Goal: Task Accomplishment & Management: Manage account settings

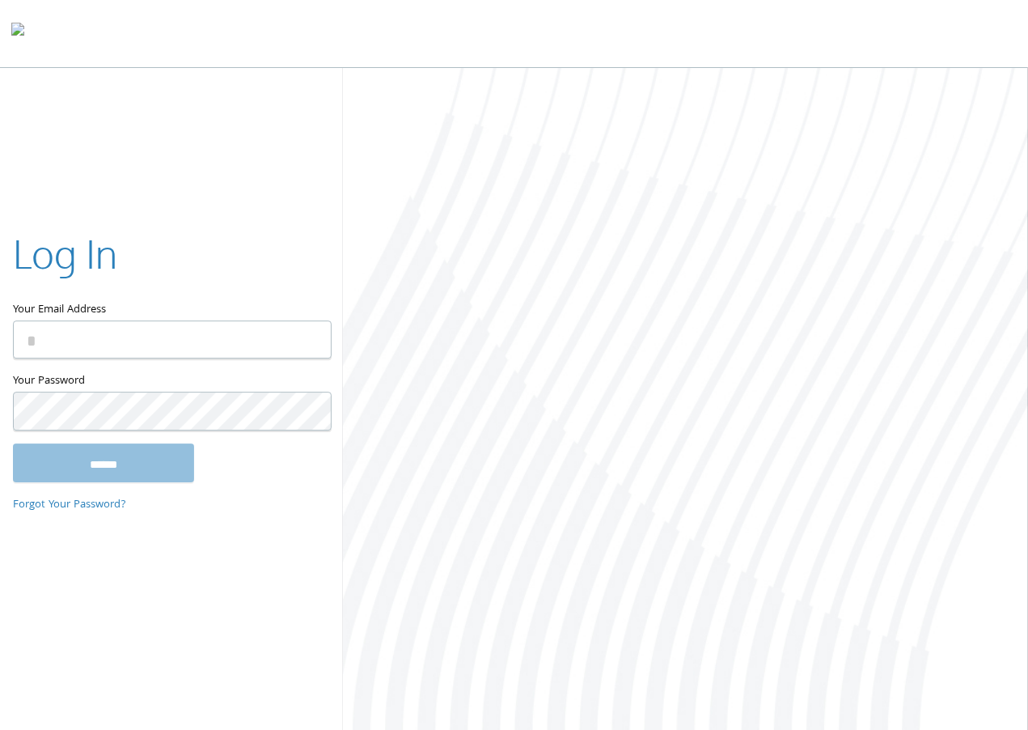
type input "**********"
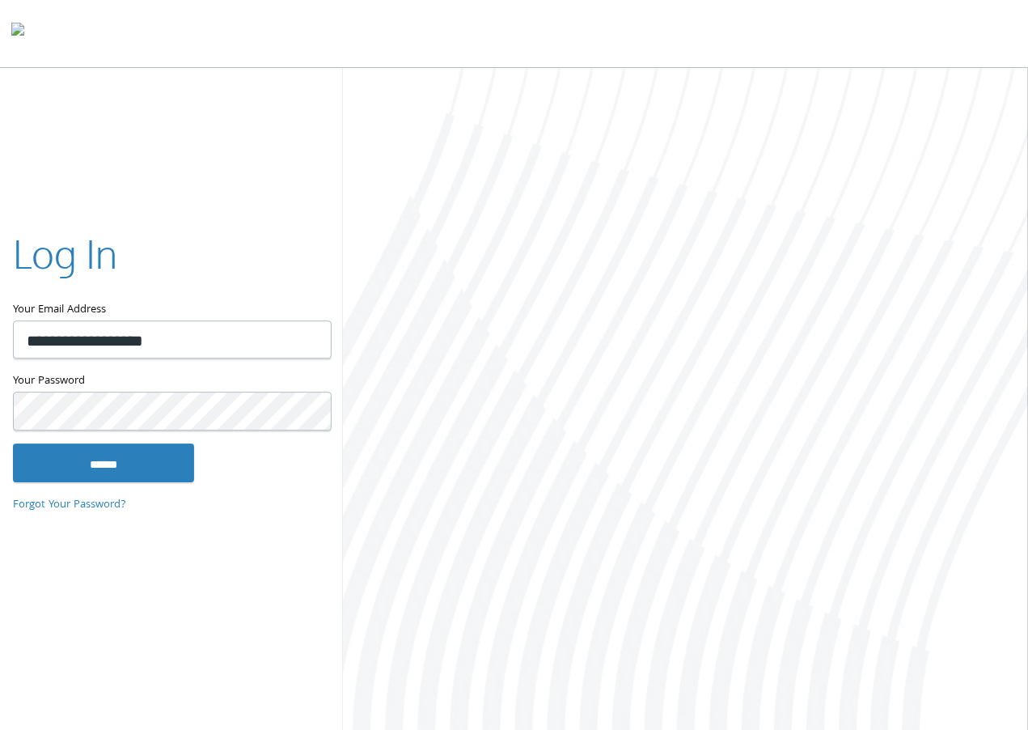
click at [201, 375] on label "Your Password" at bounding box center [171, 381] width 317 height 20
type input "**********"
click at [142, 474] on input "******" at bounding box center [103, 462] width 181 height 39
